Goal: Information Seeking & Learning: Learn about a topic

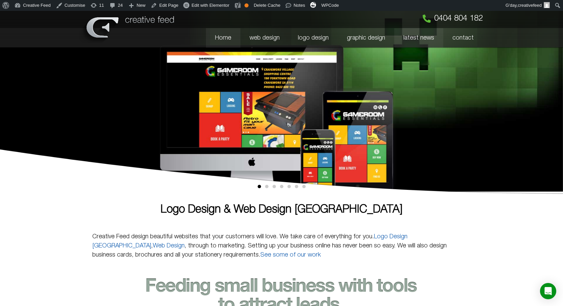
click at [414, 35] on link "latest news" at bounding box center [418, 38] width 49 height 20
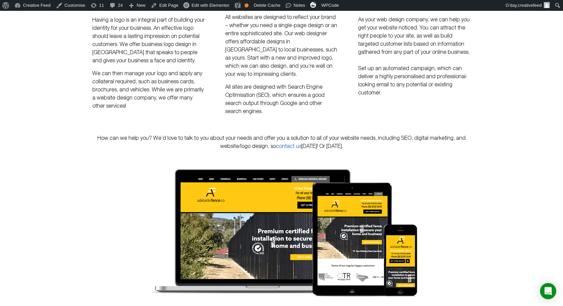
scroll to position [400, 0]
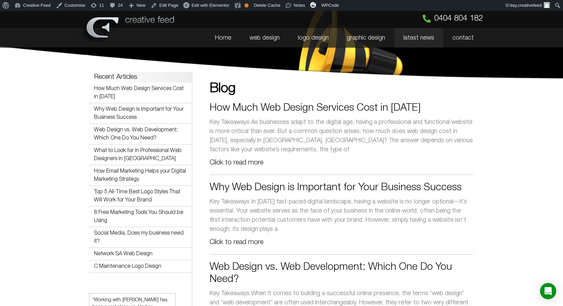
click at [247, 166] on div "How Much Web Design Services Cost in 2024 Key Takeaways As businesses adapt to …" at bounding box center [341, 135] width 263 height 66
click at [248, 162] on link "Click to read more" at bounding box center [237, 163] width 54 height 6
